Goal: Obtain resource: Obtain resource

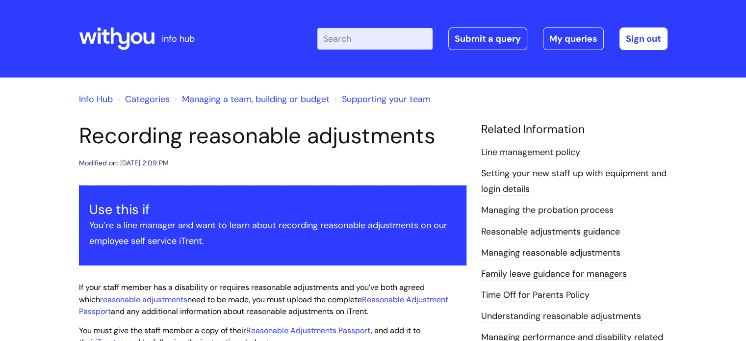
click at [130, 28] on icon at bounding box center [116, 39] width 75 height 24
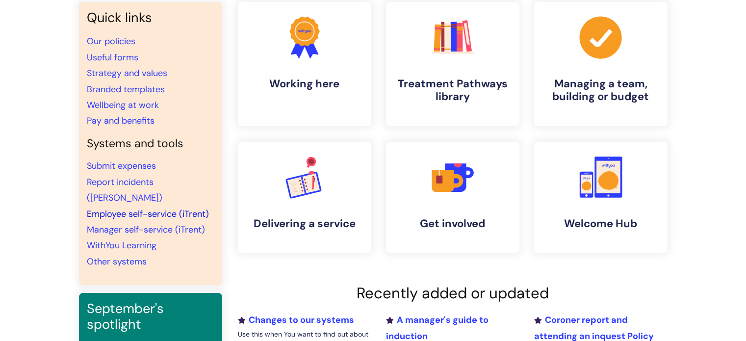
scroll to position [86, 0]
click at [121, 55] on link "Useful forms" at bounding box center [112, 57] width 51 height 12
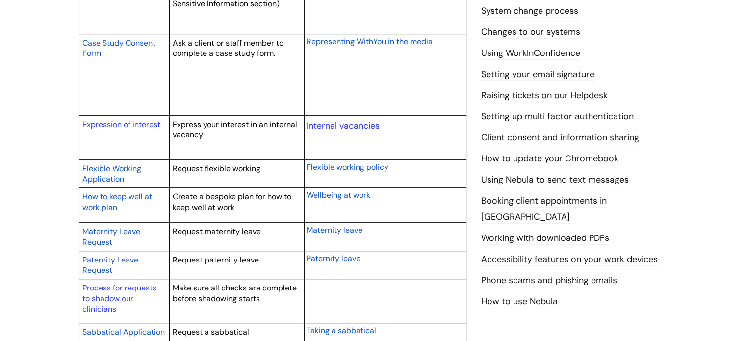
scroll to position [392, 0]
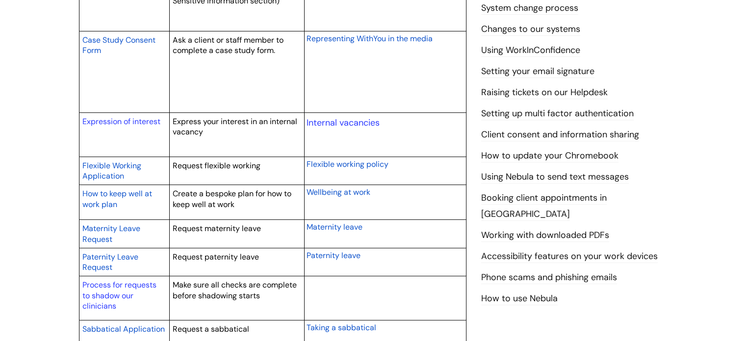
click at [118, 166] on span "Flexible Working Application" at bounding box center [111, 170] width 59 height 21
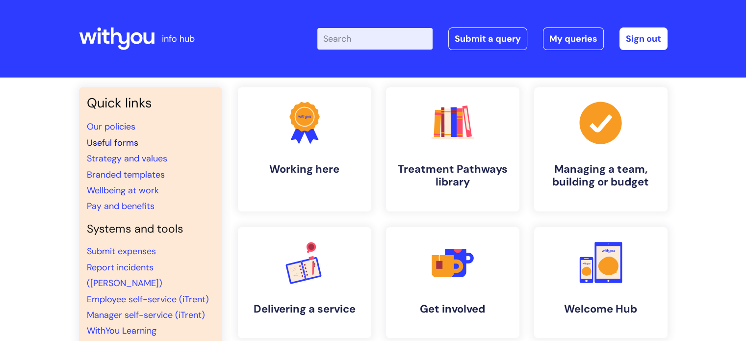
click at [116, 146] on link "Useful forms" at bounding box center [112, 143] width 51 height 12
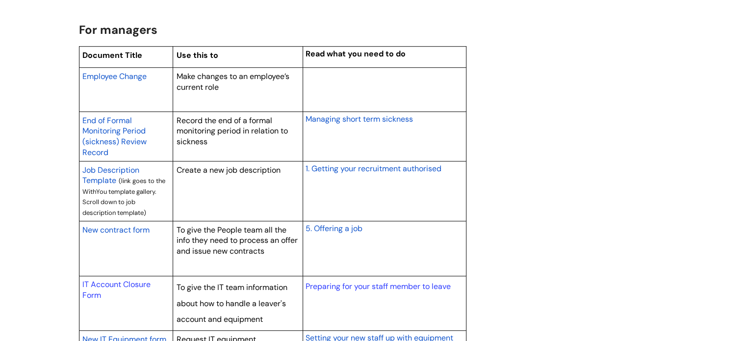
scroll to position [788, 0]
click at [121, 74] on span "Employee Change" at bounding box center [114, 76] width 64 height 10
